Goal: Find specific page/section: Find specific page/section

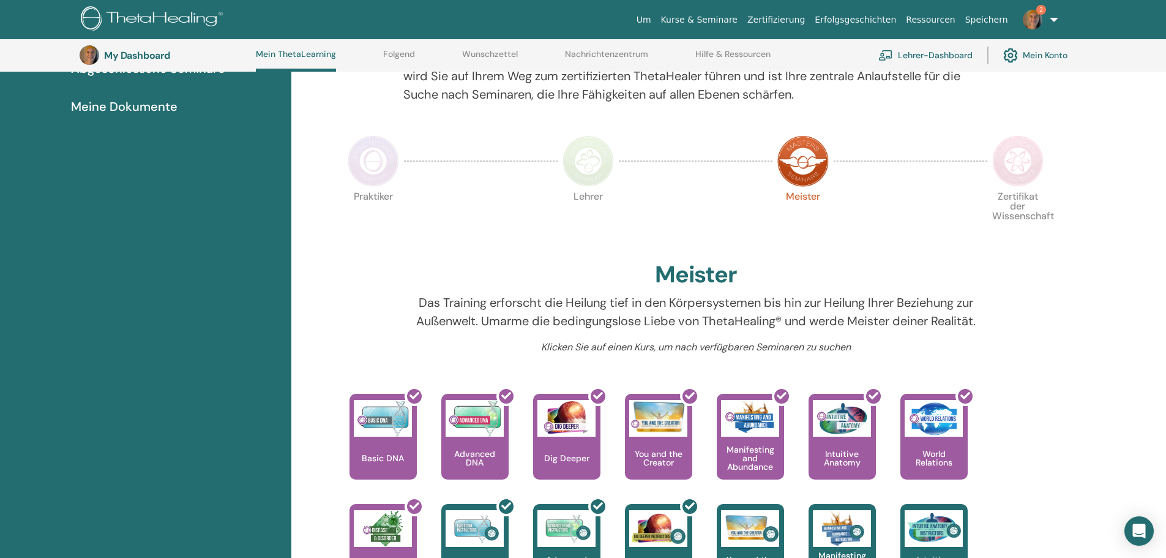
scroll to position [180, 0]
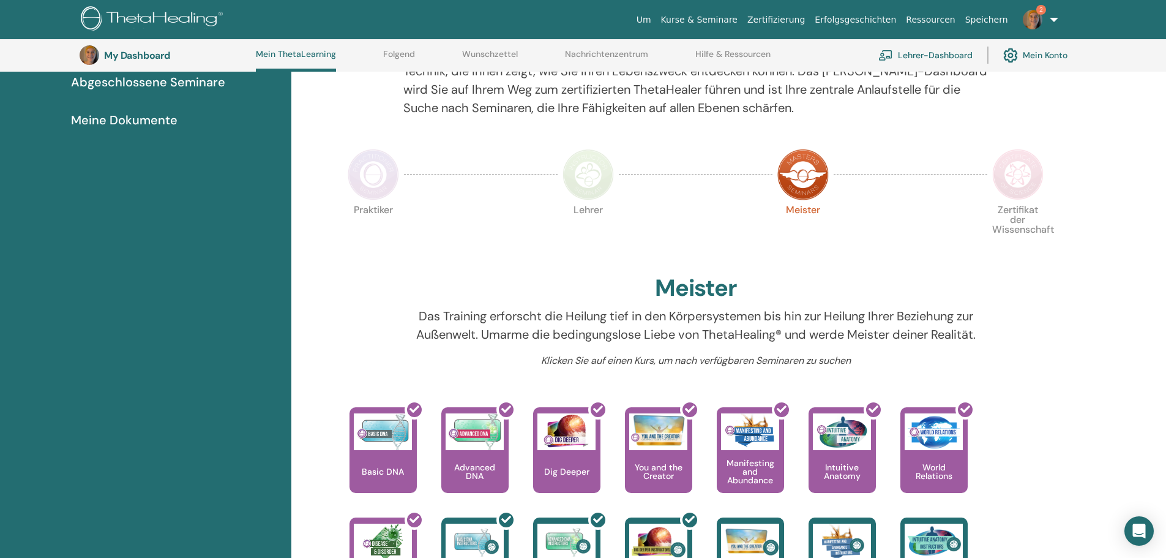
click at [1024, 173] on img at bounding box center [1017, 174] width 51 height 51
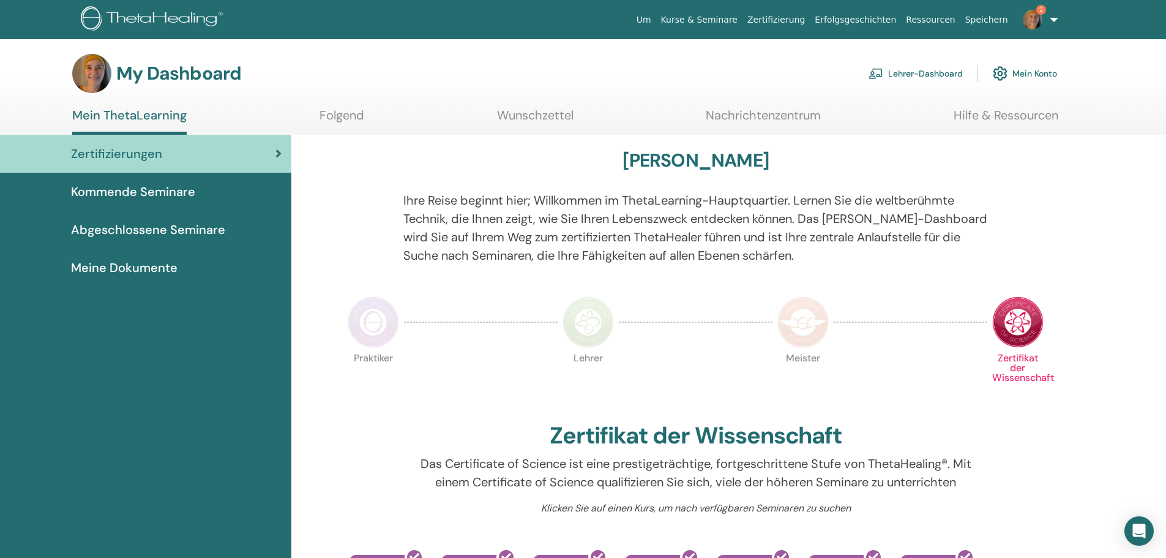
click at [795, 329] on img at bounding box center [802, 321] width 51 height 51
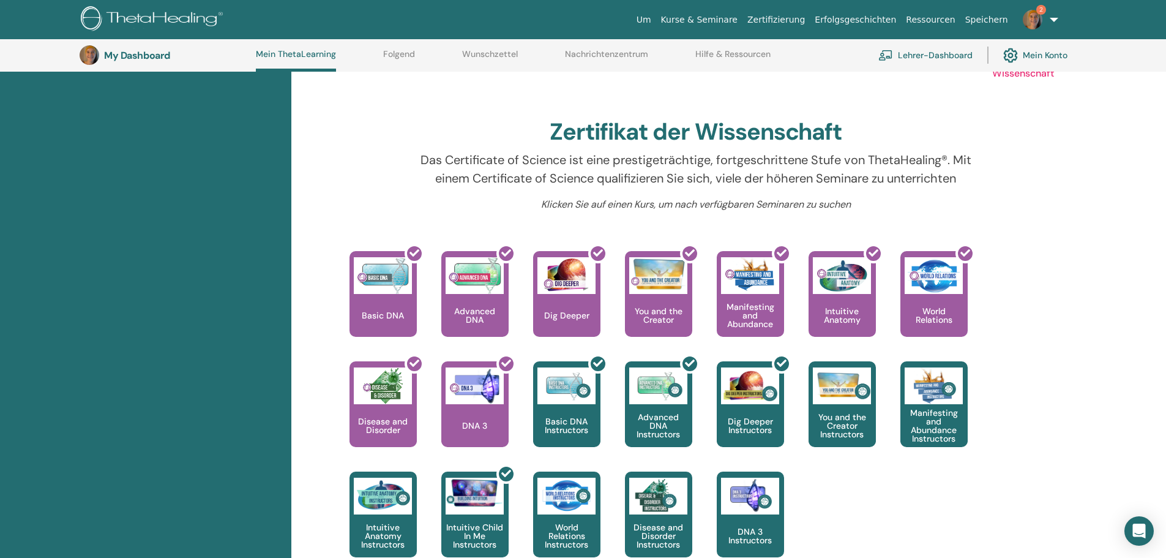
scroll to position [338, 0]
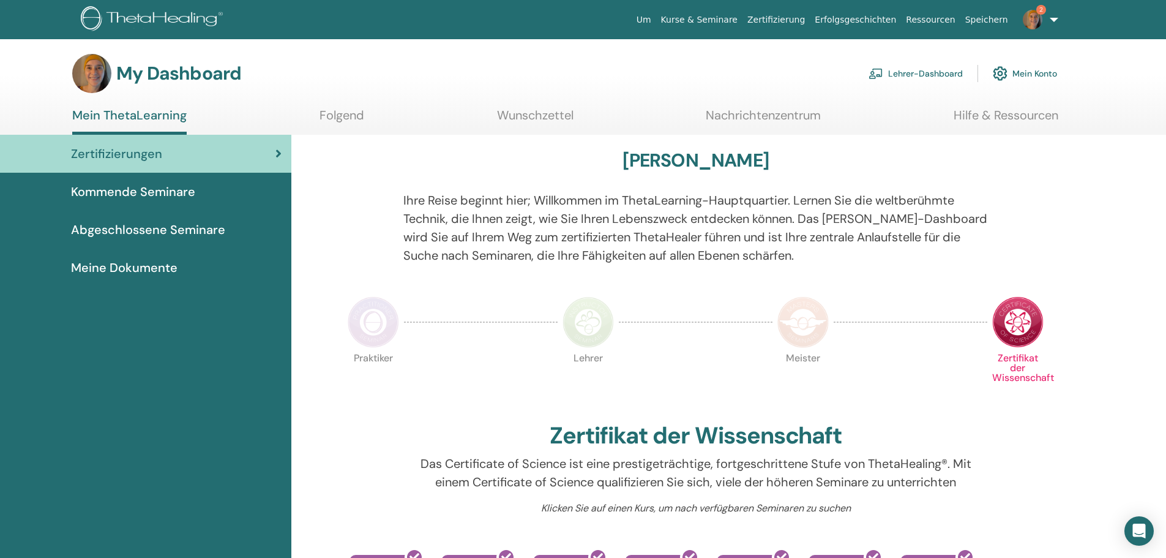
click at [733, 16] on link "Kurse & Seminare" at bounding box center [699, 20] width 86 height 23
